Goal: Information Seeking & Learning: Learn about a topic

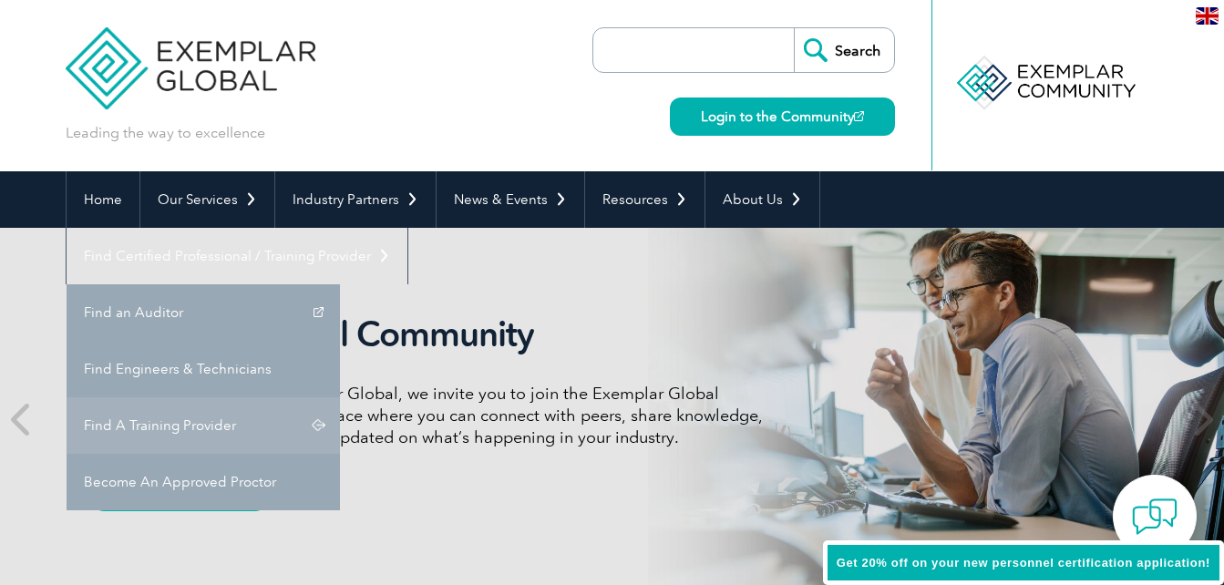
click at [340, 397] on link "Find A Training Provider" at bounding box center [203, 425] width 273 height 57
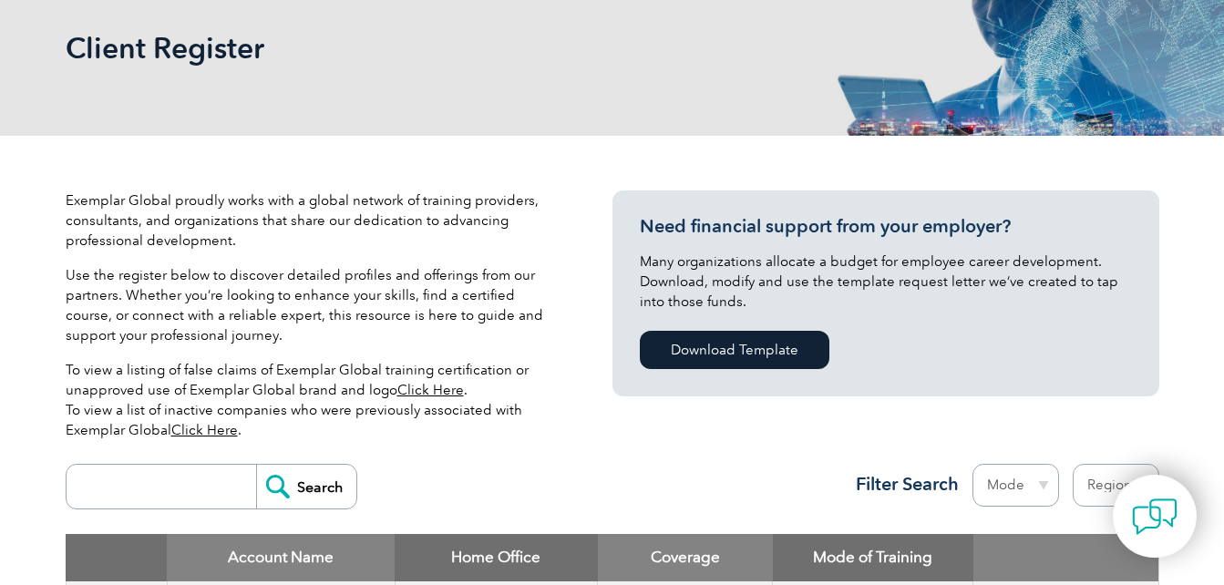
scroll to position [365, 0]
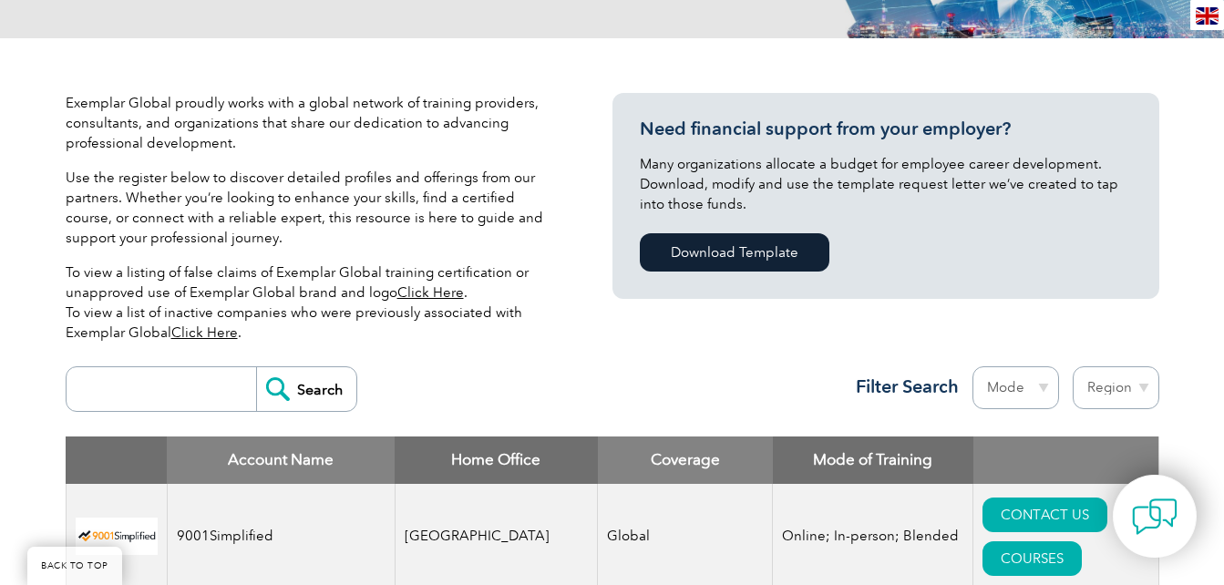
click at [132, 377] on input "search" at bounding box center [166, 389] width 180 height 44
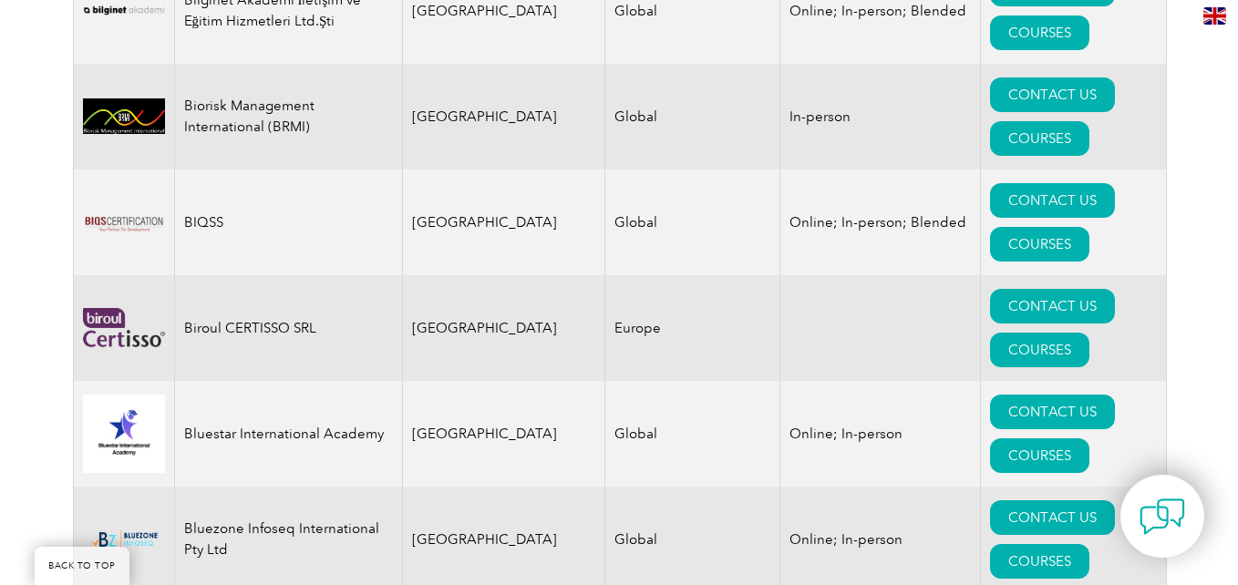
scroll to position [4010, 0]
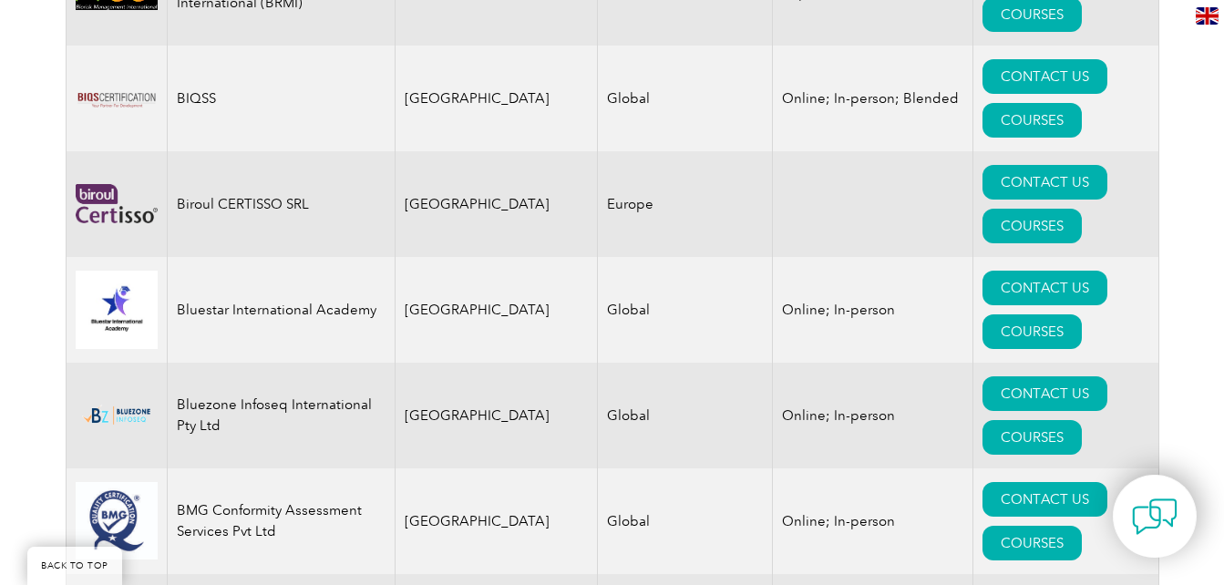
type input "Certification Part"
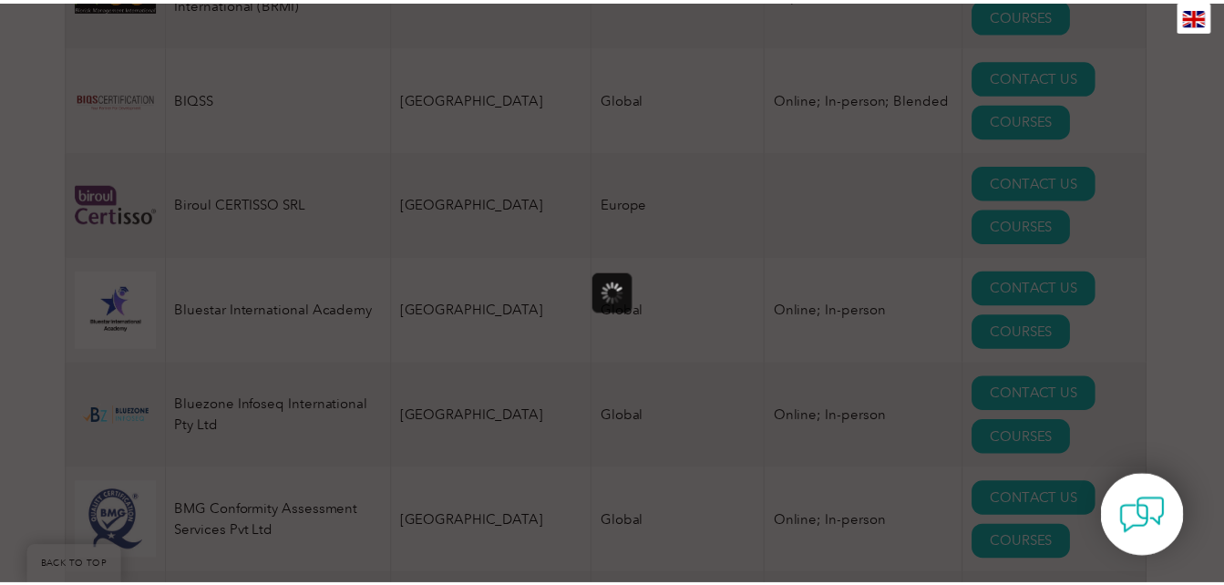
scroll to position [0, 0]
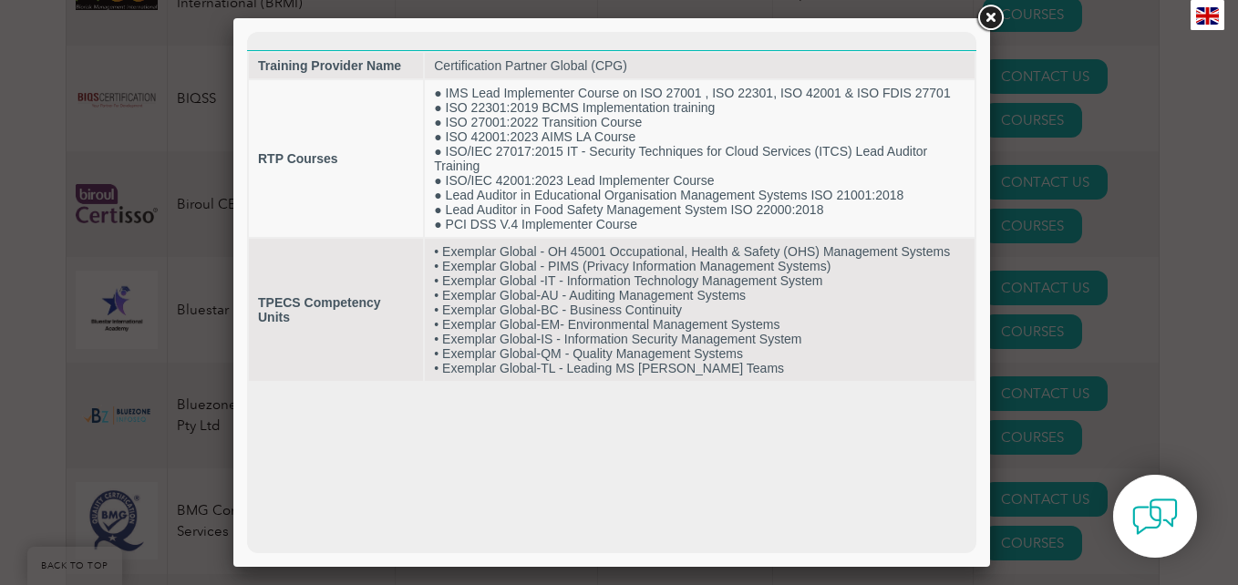
click at [1001, 20] on link at bounding box center [989, 18] width 33 height 33
